Goal: Task Accomplishment & Management: Manage account settings

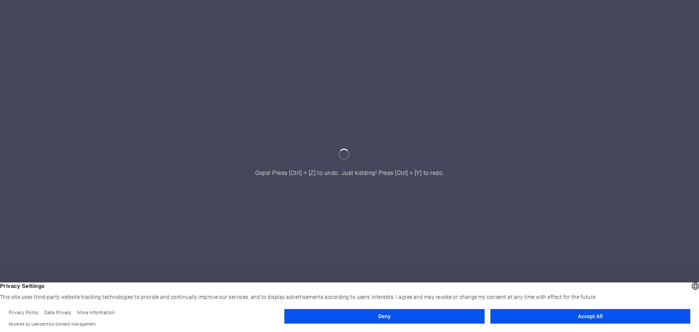
click at [567, 314] on button "Accept All" at bounding box center [590, 316] width 200 height 15
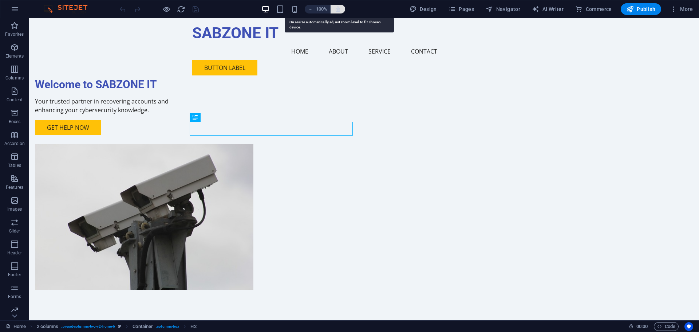
click at [338, 9] on icon "button" at bounding box center [337, 9] width 7 height 7
click at [637, 7] on span "Publish" at bounding box center [640, 8] width 29 height 7
click at [550, 13] on button "AI Writer" at bounding box center [547, 9] width 37 height 12
select select "English"
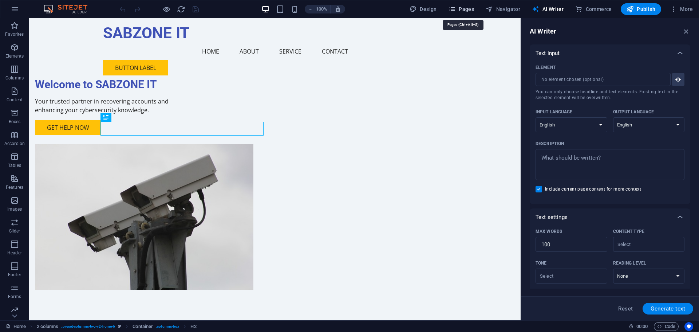
click at [477, 5] on button "Pages" at bounding box center [460, 9] width 31 height 12
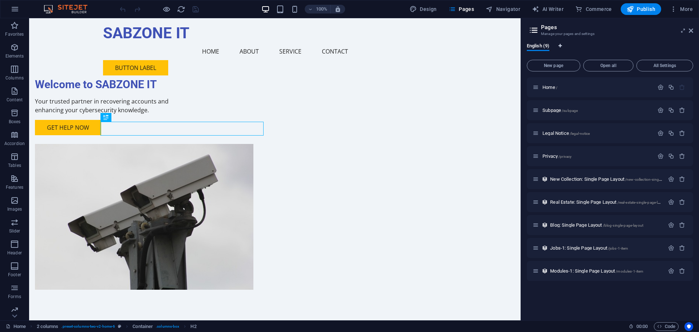
click at [560, 45] on icon "Language Tabs" at bounding box center [559, 46] width 3 height 4
select select "41"
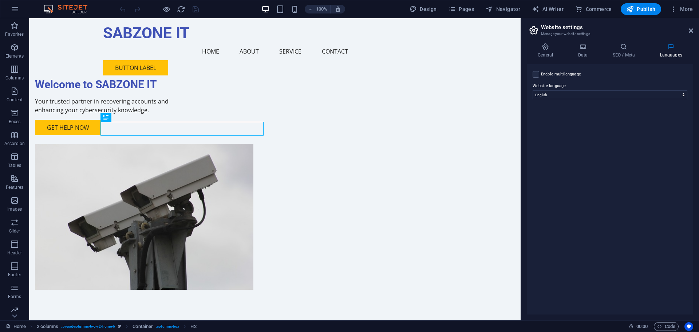
click at [642, 131] on div "Enable multilanguage To disable multilanguage delete all languages until only o…" at bounding box center [610, 189] width 166 height 250
click at [540, 52] on h4 "General" at bounding box center [547, 50] width 40 height 15
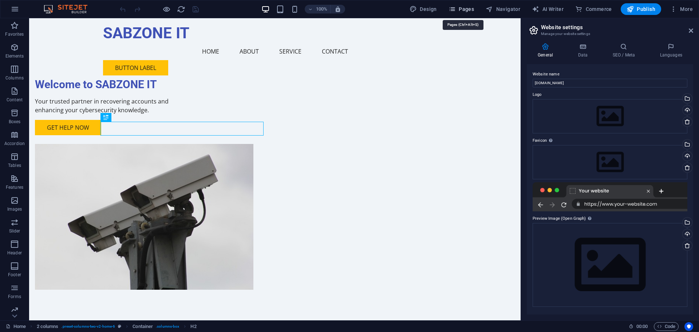
click at [462, 8] on span "Pages" at bounding box center [460, 8] width 25 height 7
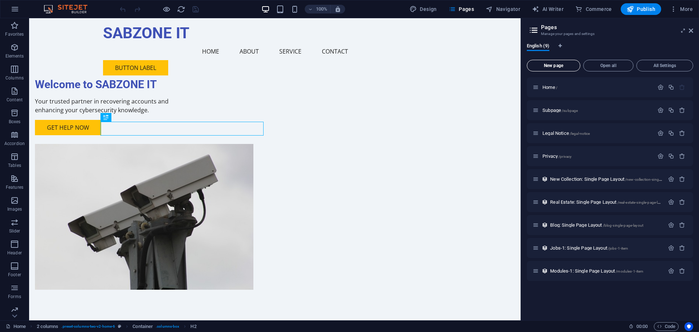
click at [566, 67] on span "New page" at bounding box center [553, 65] width 47 height 4
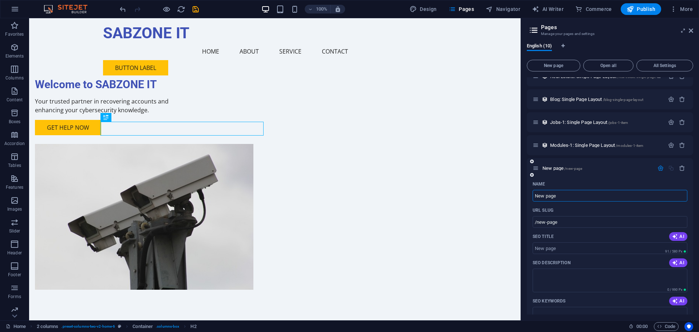
click at [563, 195] on input "New page" at bounding box center [609, 196] width 155 height 12
type input "N"
type input "/new-pag"
type input "/"
type input "ad"
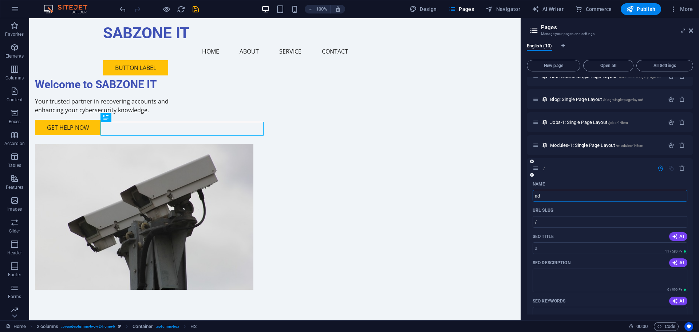
type input "/a"
type input "a"
type input "admin"
type input "/admin"
type input "admin"
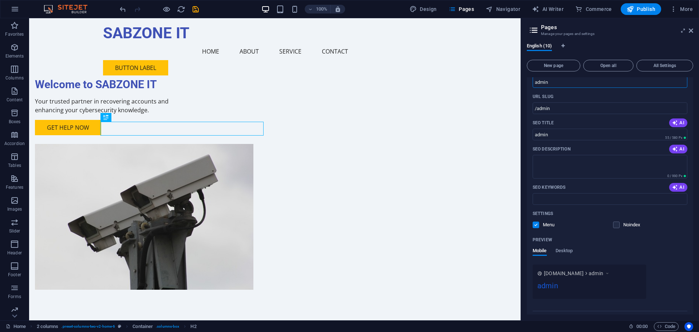
scroll to position [256, 0]
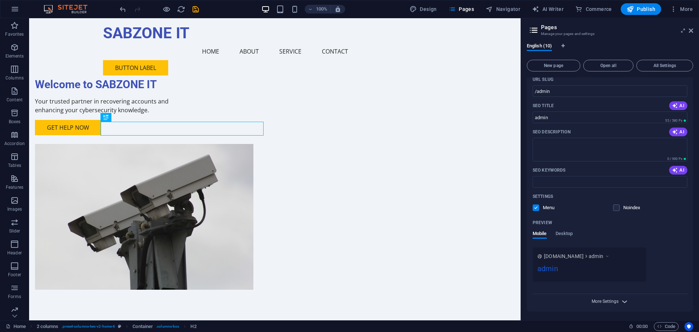
type input "admin"
click at [602, 300] on span "More Settings" at bounding box center [604, 300] width 27 height 5
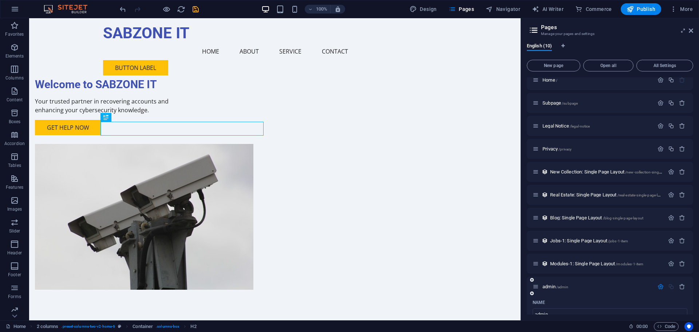
scroll to position [0, 0]
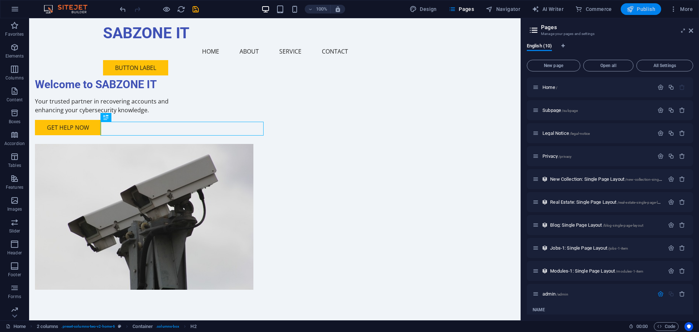
click at [640, 12] on span "Publish" at bounding box center [640, 8] width 29 height 7
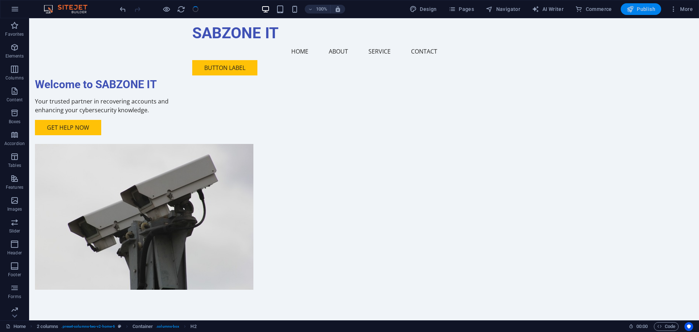
checkbox input "false"
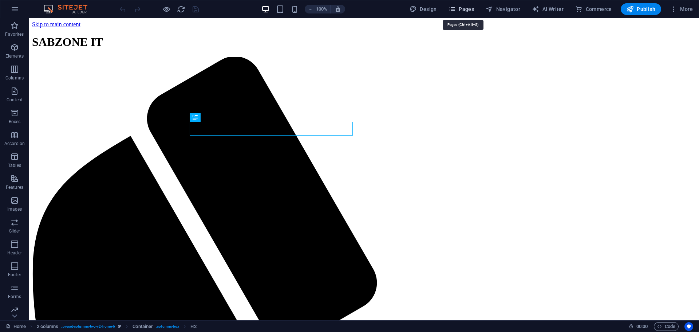
click at [463, 3] on button "Pages" at bounding box center [460, 9] width 31 height 12
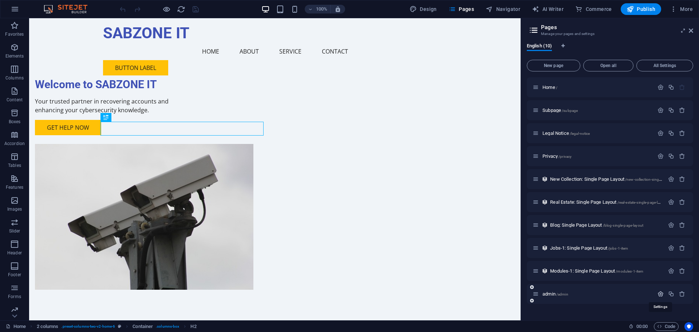
click at [660, 293] on icon "button" at bounding box center [660, 293] width 6 height 6
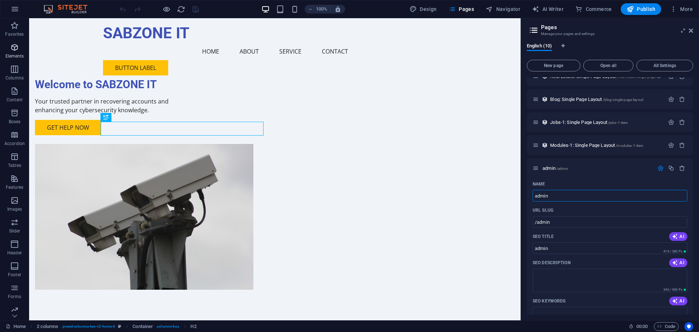
click at [13, 52] on span "Elements" at bounding box center [14, 51] width 29 height 17
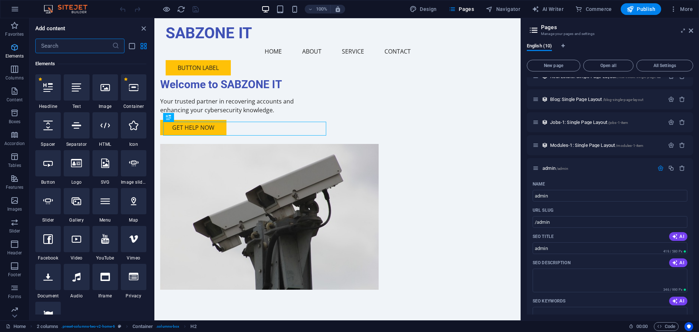
scroll to position [78, 0]
click at [651, 9] on span "Publish" at bounding box center [640, 8] width 29 height 7
